Goal: Information Seeking & Learning: Find contact information

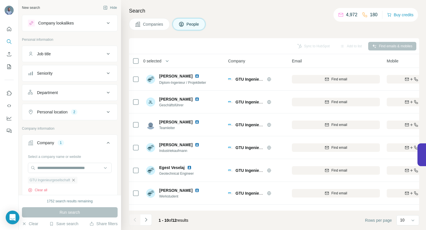
click at [76, 181] on icon "button" at bounding box center [73, 180] width 5 height 5
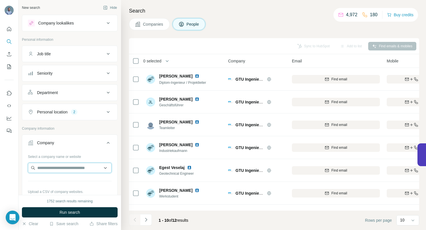
click at [66, 166] on input "text" at bounding box center [70, 168] width 84 height 10
type input "**********"
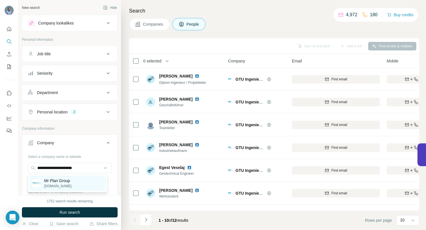
click at [63, 182] on p "Mr Plan Group" at bounding box center [57, 181] width 27 height 6
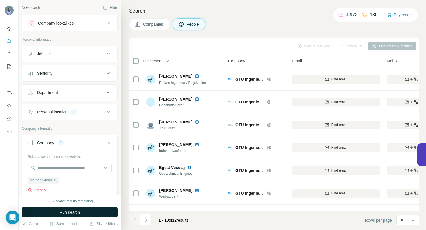
click at [54, 212] on button "Run search" at bounding box center [70, 212] width 96 height 10
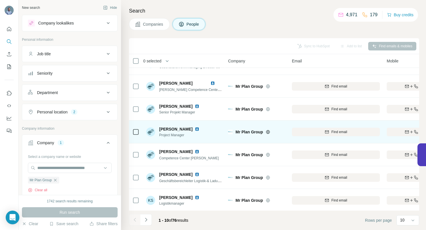
scroll to position [88, 0]
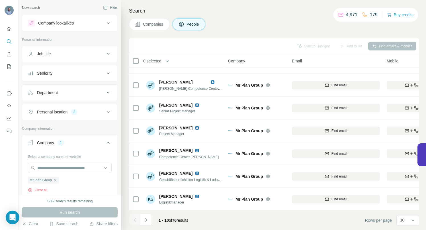
click at [143, 219] on icon "Navigate to next page" at bounding box center [146, 220] width 6 height 6
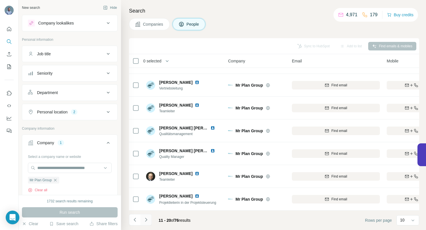
click at [146, 218] on icon "Navigate to next page" at bounding box center [146, 220] width 6 height 6
click at [146, 220] on icon "Navigate to next page" at bounding box center [146, 220] width 6 height 6
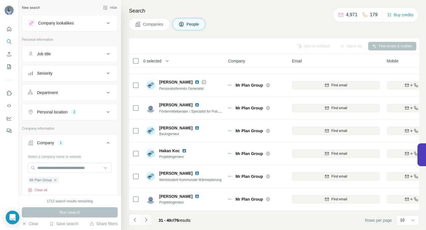
click at [148, 218] on icon "Navigate to next page" at bounding box center [146, 220] width 6 height 6
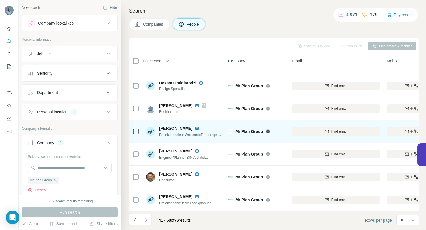
scroll to position [46, 0]
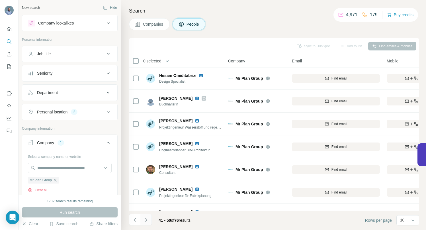
click at [146, 220] on icon "Navigate to next page" at bounding box center [146, 220] width 2 height 4
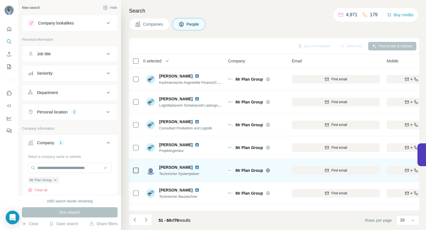
scroll to position [1, 0]
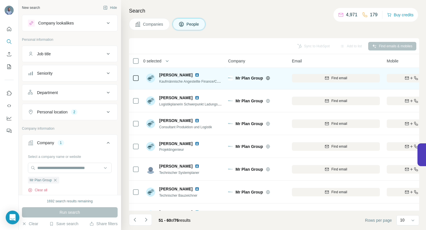
click at [196, 74] on img at bounding box center [197, 75] width 5 height 5
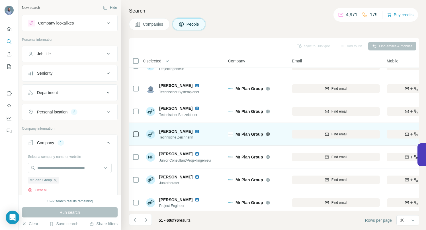
scroll to position [88, 0]
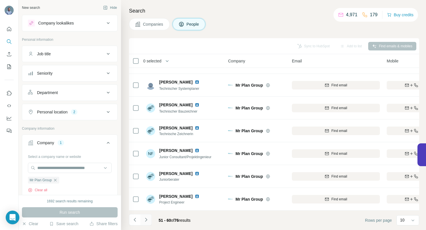
click at [147, 221] on icon "Navigate to next page" at bounding box center [146, 220] width 6 height 6
click at [146, 221] on icon "Navigate to next page" at bounding box center [146, 220] width 6 height 6
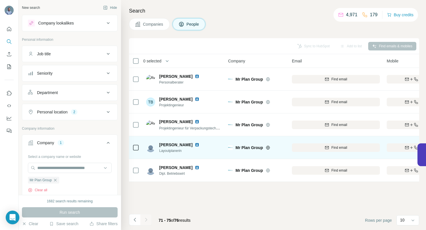
scroll to position [0, 0]
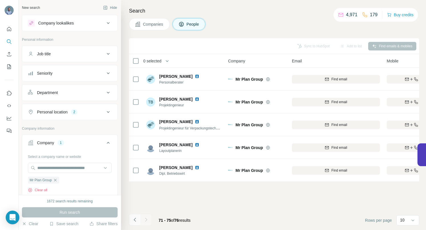
click at [136, 220] on icon "Navigate to previous page" at bounding box center [135, 220] width 6 height 6
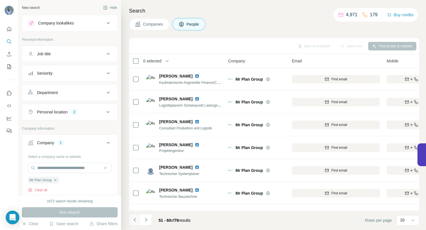
click at [136, 220] on icon "Navigate to previous page" at bounding box center [135, 220] width 6 height 6
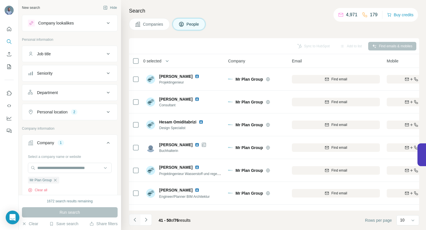
click at [136, 220] on icon "Navigate to previous page" at bounding box center [135, 220] width 6 height 6
click at [136, 220] on div at bounding box center [134, 219] width 11 height 11
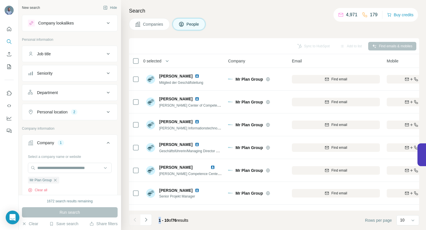
click at [136, 220] on div at bounding box center [134, 219] width 11 height 11
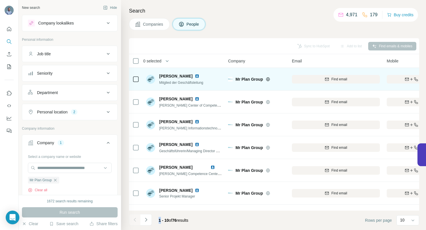
click at [198, 75] on img at bounding box center [197, 76] width 5 height 5
click at [397, 78] on div "Find both" at bounding box center [420, 79] width 66 height 5
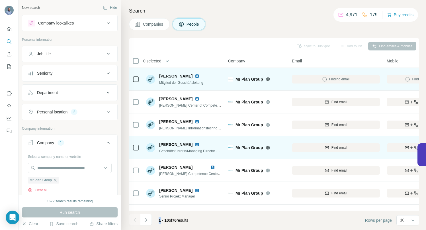
click at [195, 144] on img at bounding box center [197, 144] width 5 height 5
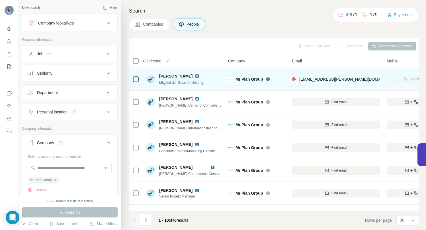
click at [302, 46] on div "Sync to HubSpot Add to list Find emails & mobiles" at bounding box center [274, 46] width 285 height 10
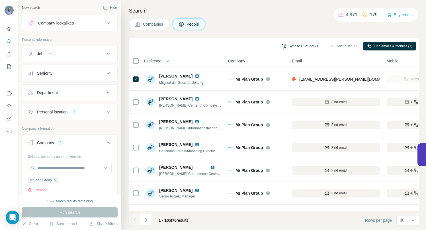
click at [288, 45] on button "Sync to HubSpot (1)" at bounding box center [301, 46] width 46 height 9
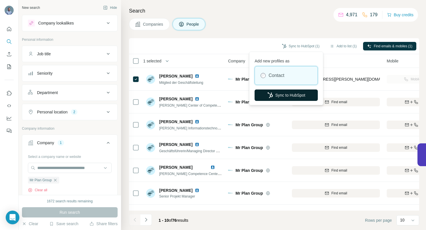
click at [280, 95] on button "Sync to HubSpot" at bounding box center [286, 94] width 63 height 11
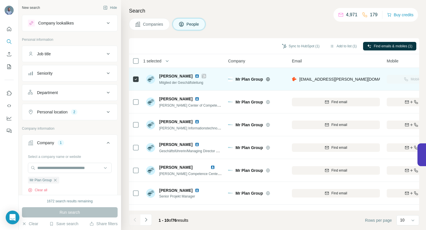
click at [198, 76] on img at bounding box center [197, 76] width 5 height 5
